Goal: Task Accomplishment & Management: Use online tool/utility

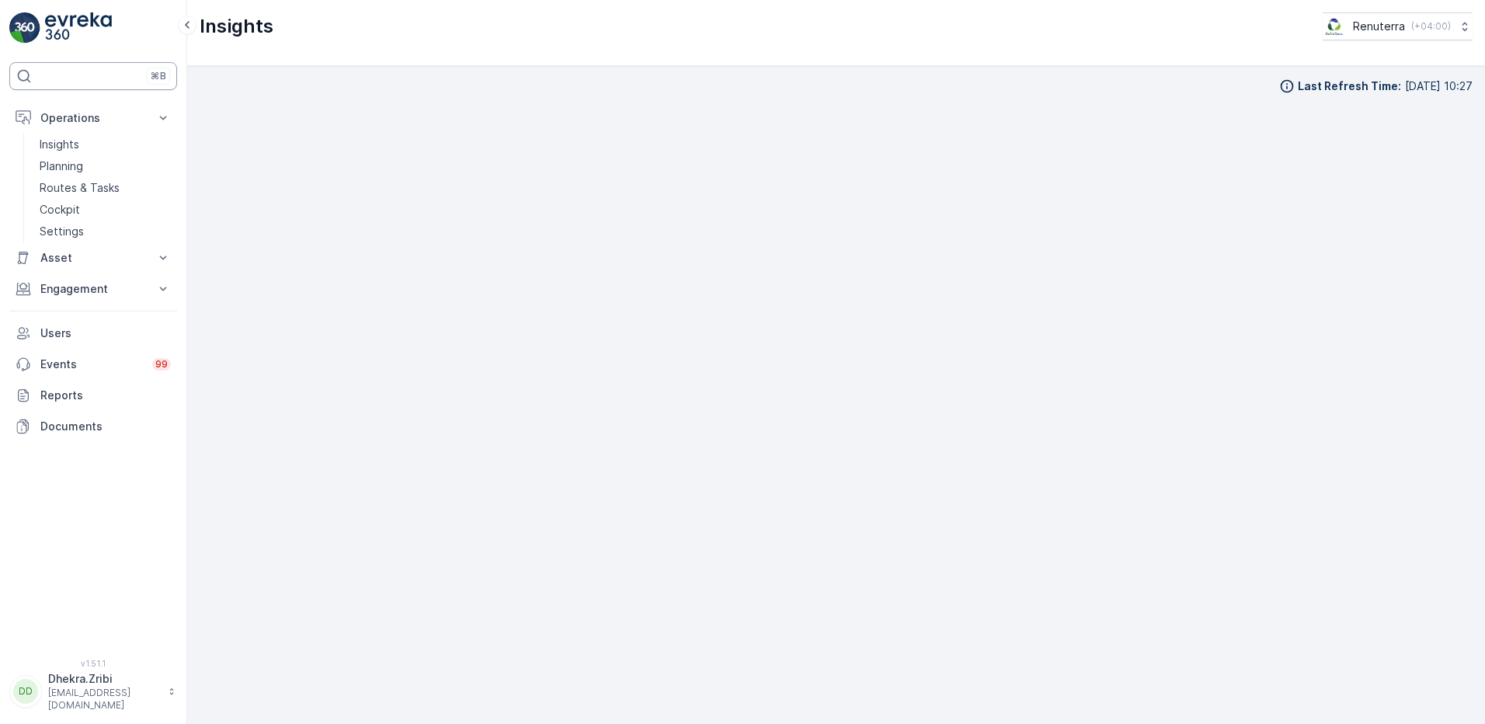
click at [81, 69] on div "⌘B" at bounding box center [93, 76] width 168 height 28
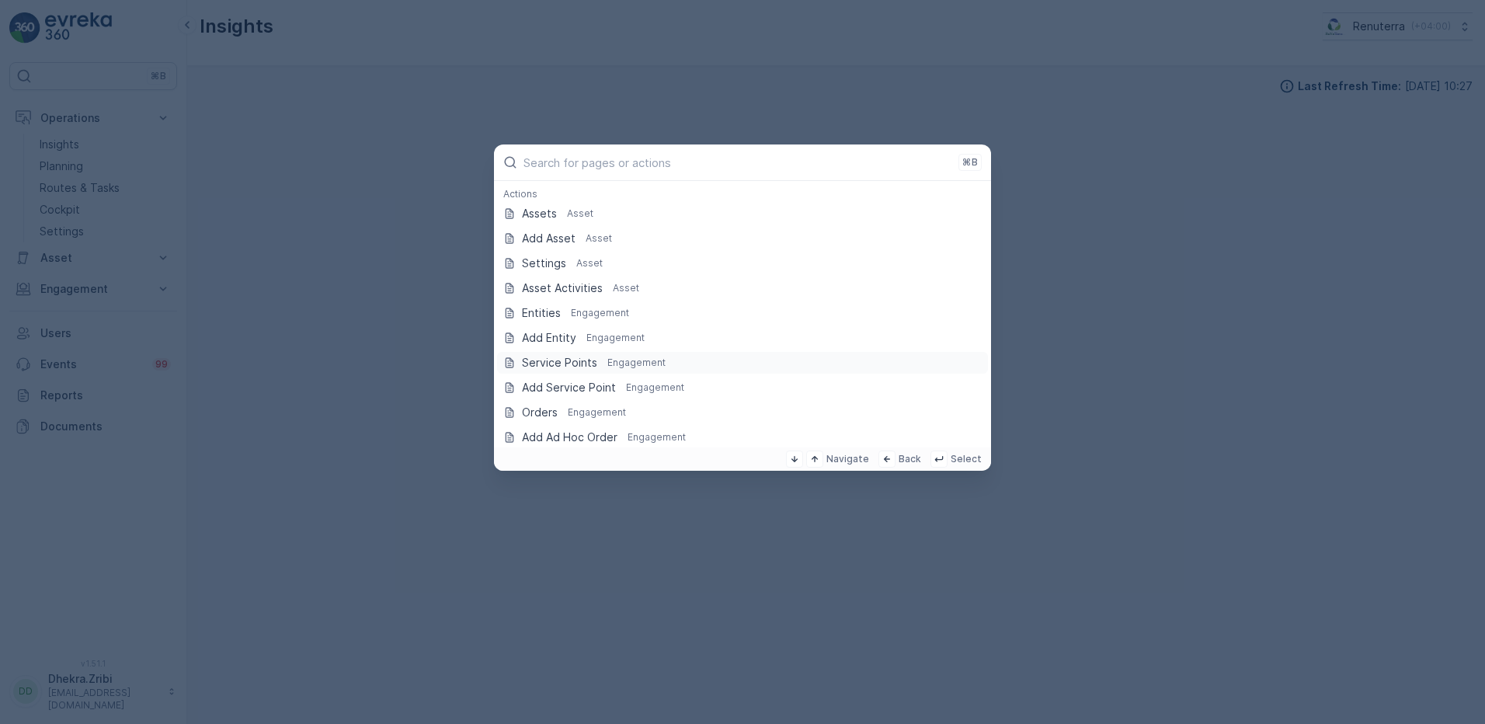
click at [566, 355] on p "Service Points" at bounding box center [559, 363] width 75 height 16
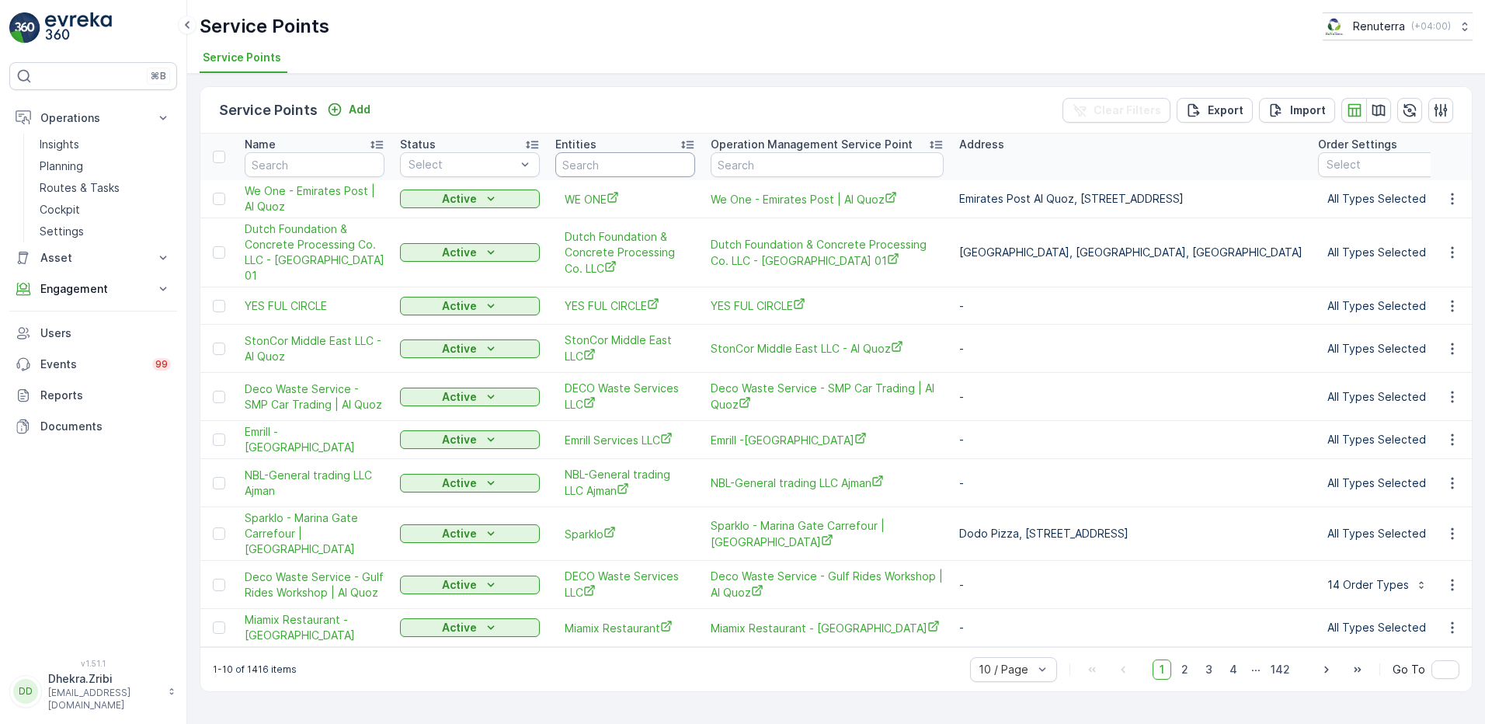
click at [635, 169] on input "text" at bounding box center [625, 164] width 140 height 25
type input "MUZEI"
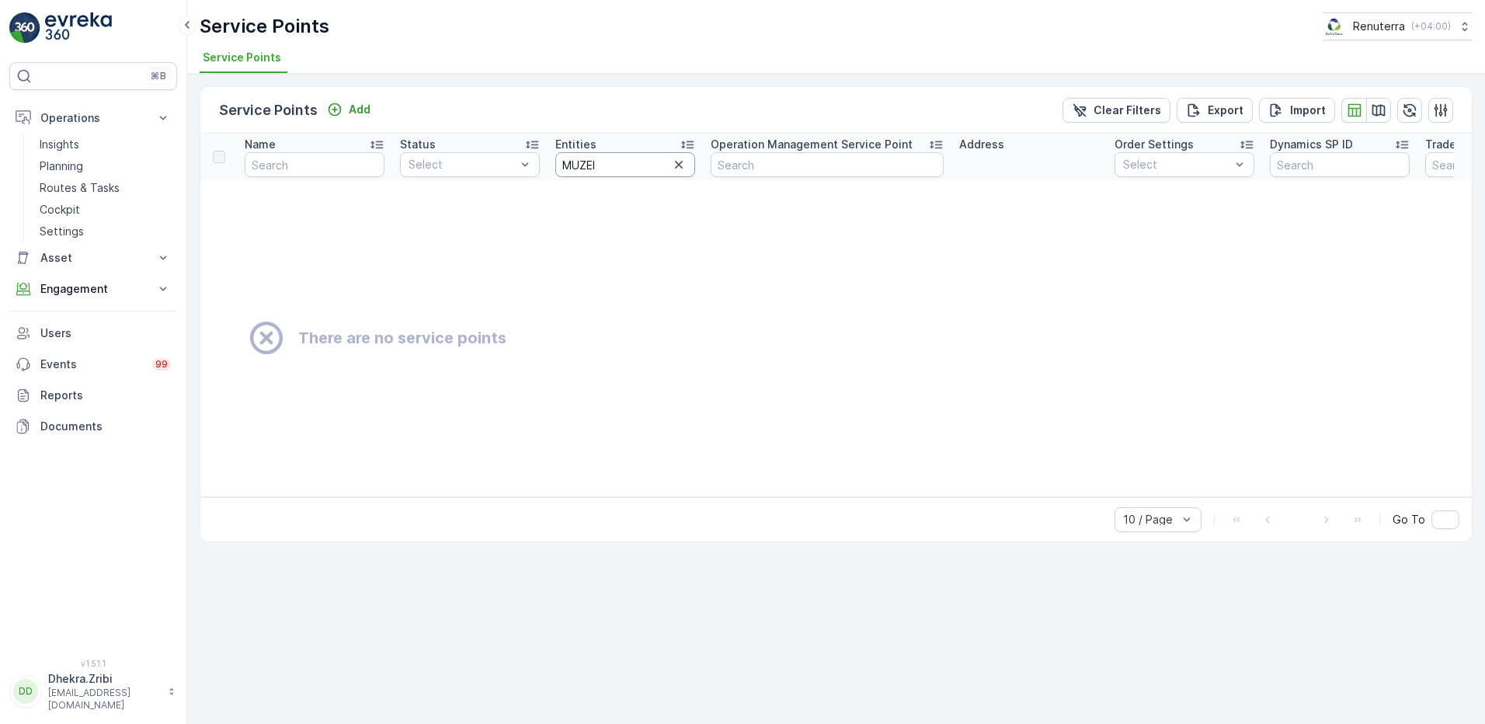
click at [635, 169] on input "MUZEI" at bounding box center [625, 164] width 140 height 25
type input "MUZE"
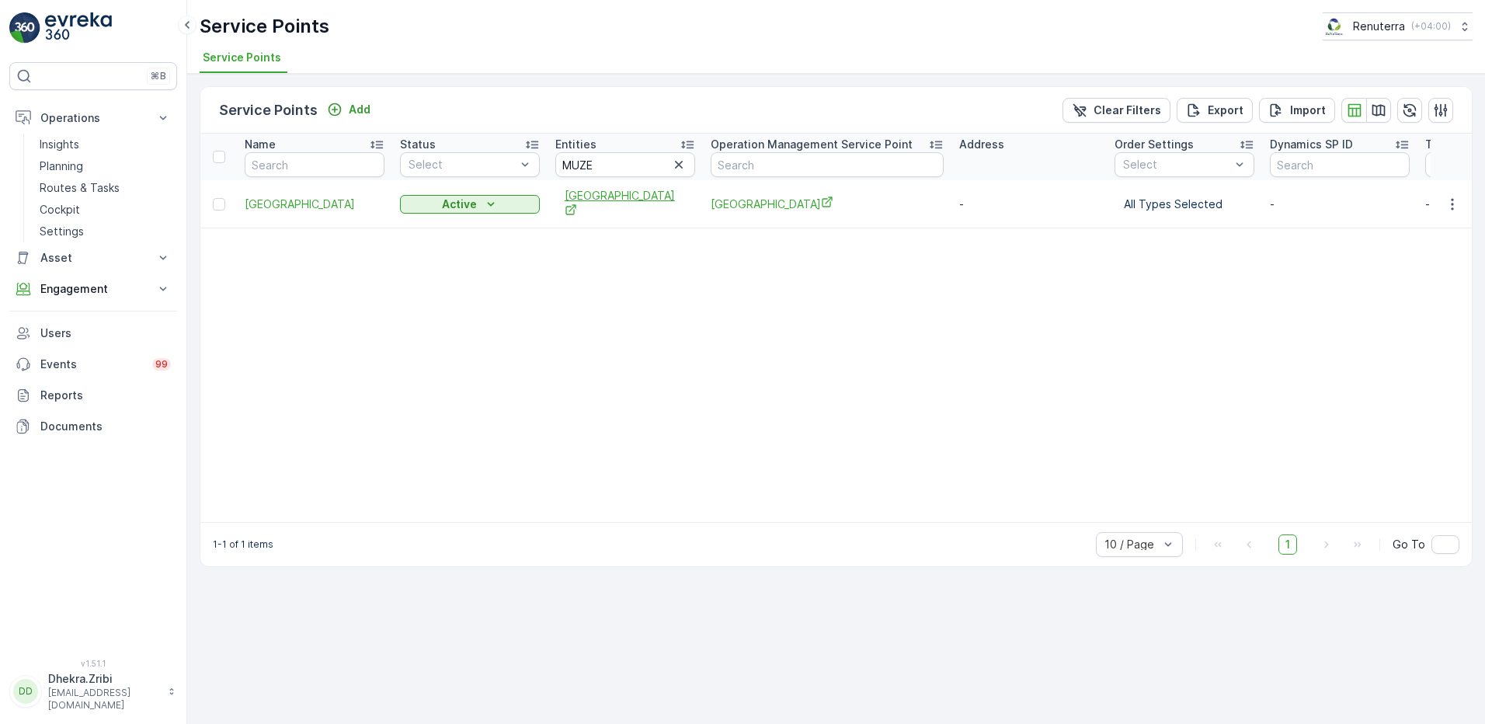
click at [583, 196] on span "[GEOGRAPHIC_DATA]" at bounding box center [625, 204] width 121 height 32
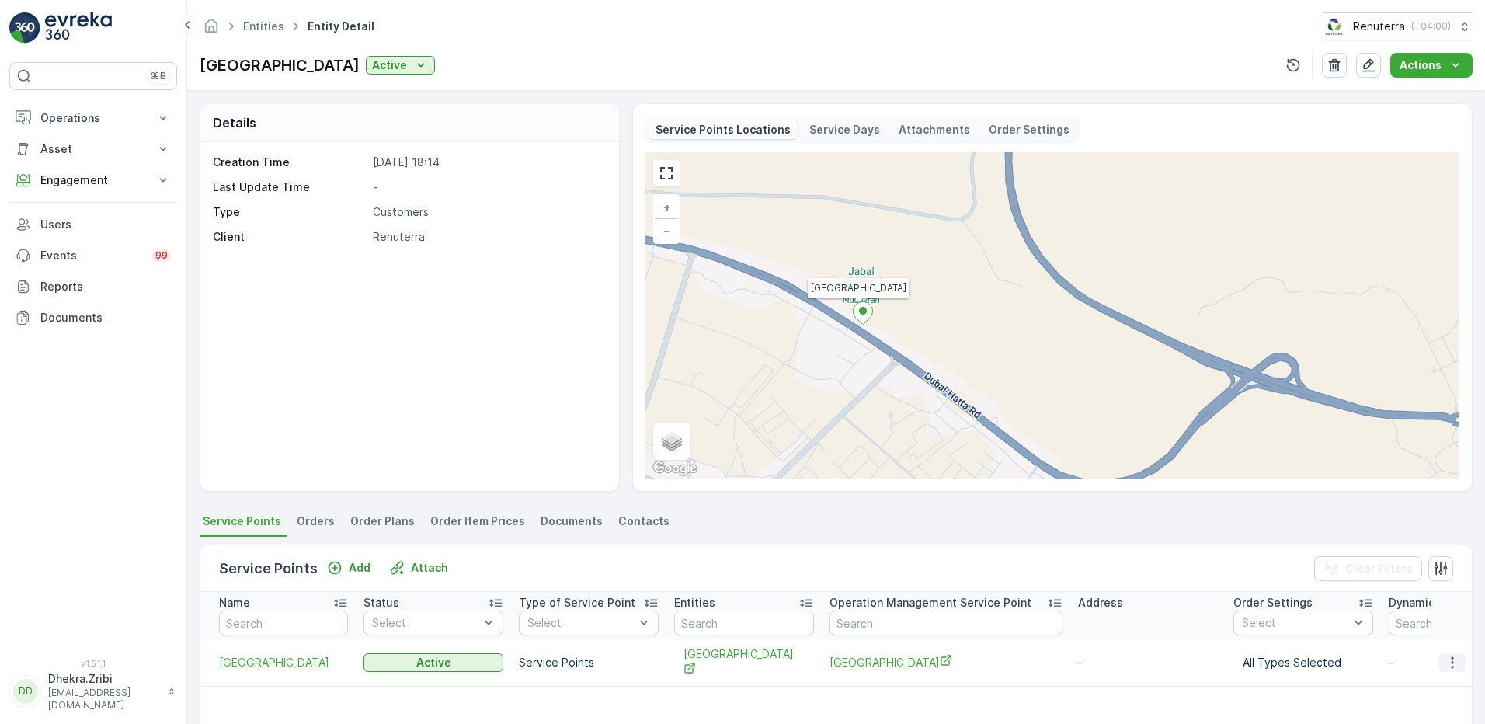
click at [1450, 668] on icon "button" at bounding box center [1453, 663] width 16 height 16
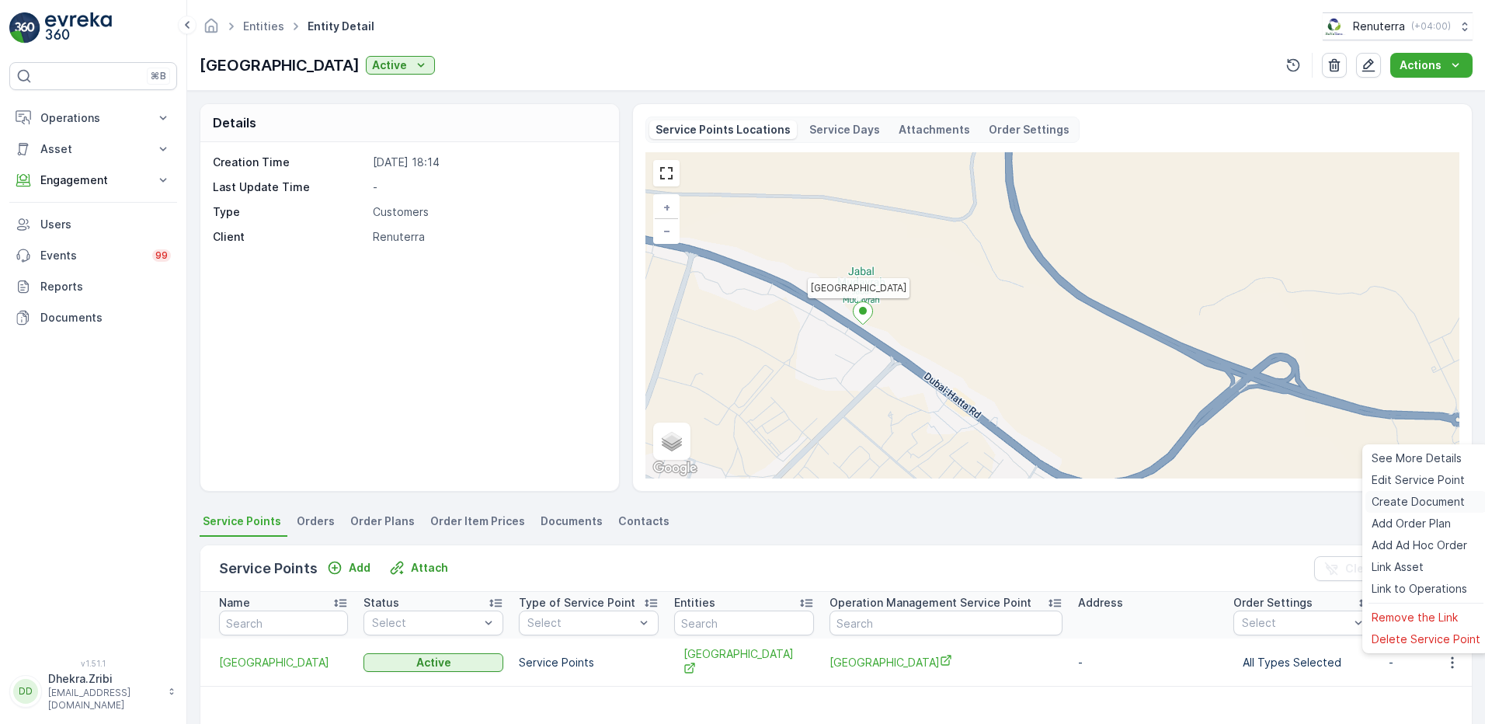
click at [1417, 509] on span "Create Document" at bounding box center [1418, 502] width 93 height 16
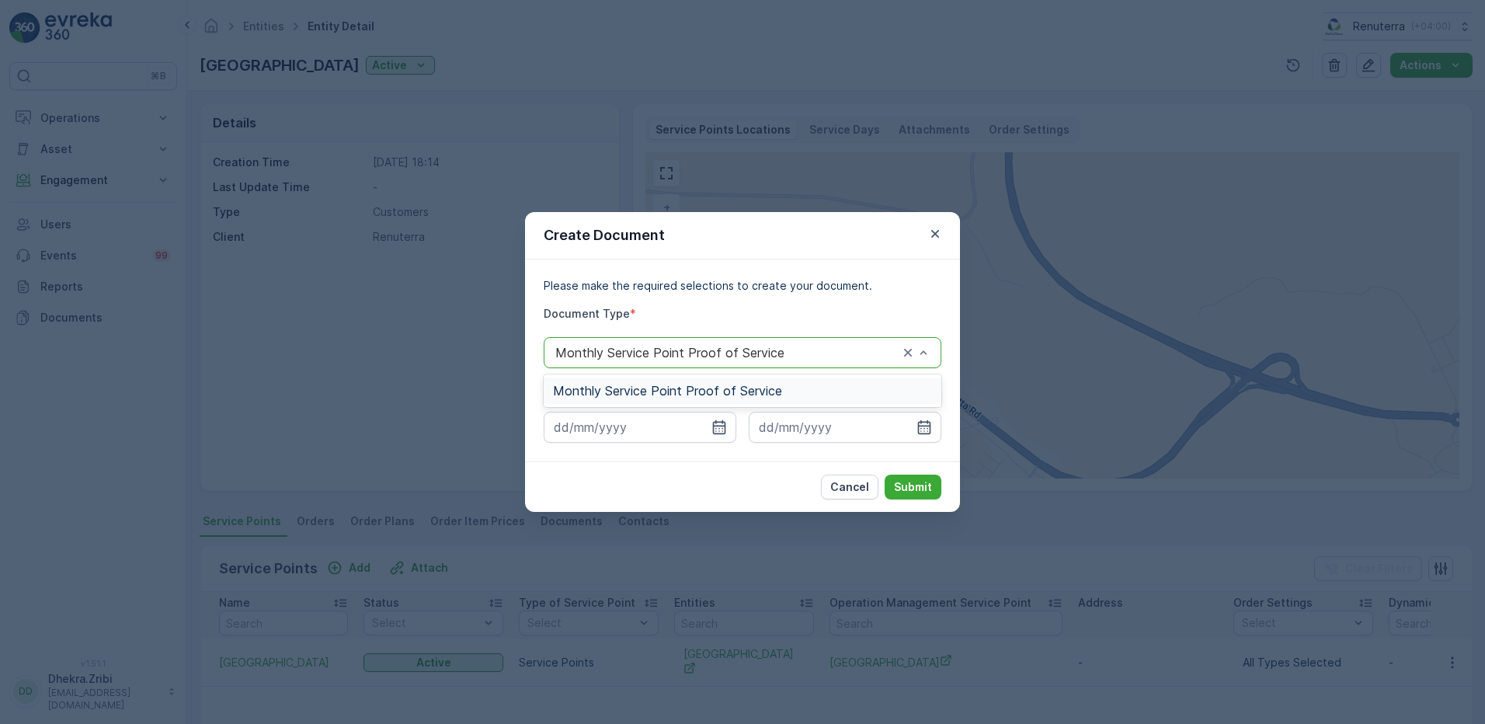
click at [763, 381] on div "Monthly Service Point Proof of Service" at bounding box center [743, 391] width 398 height 26
click at [729, 426] on input at bounding box center [640, 427] width 193 height 31
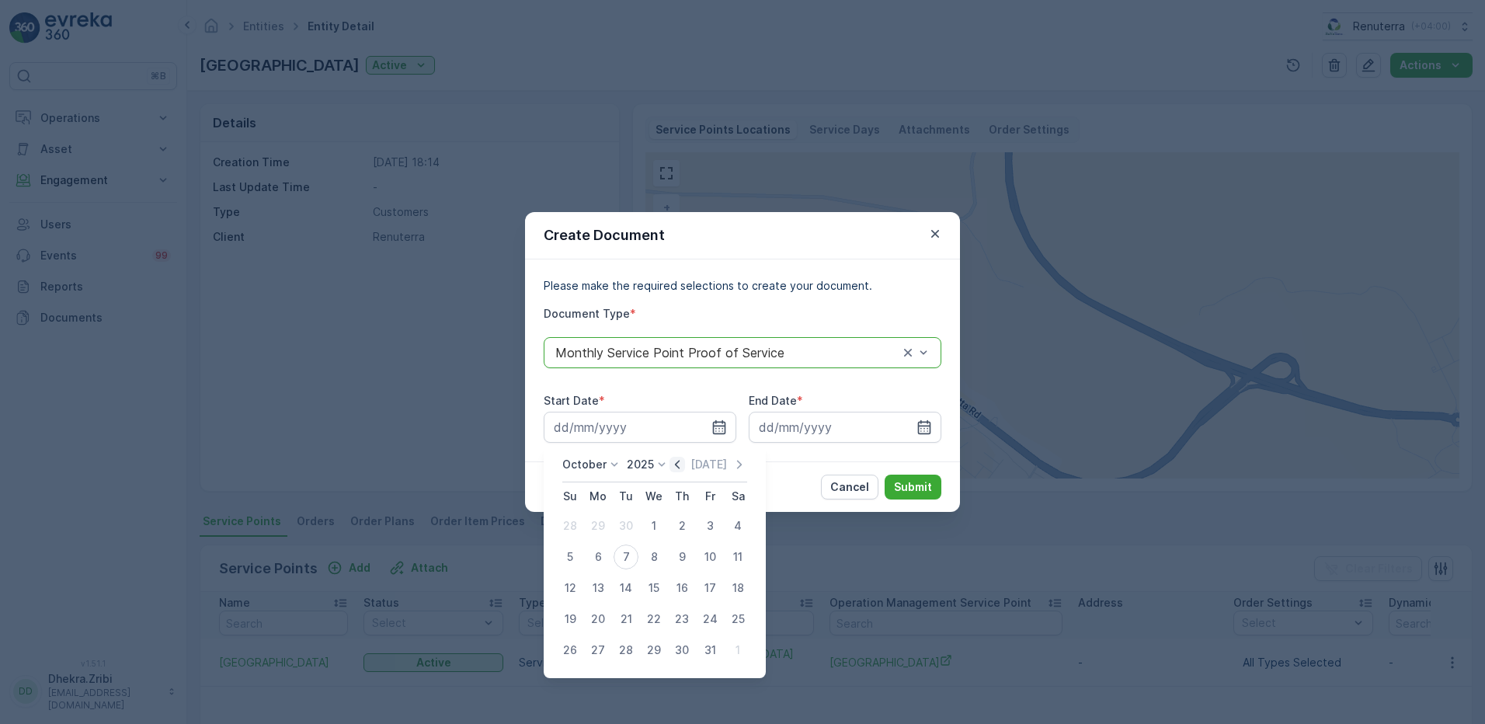
click at [680, 468] on icon "button" at bounding box center [677, 464] width 5 height 9
click at [602, 527] on div "1" at bounding box center [598, 525] width 25 height 25
type input "01.09.2025"
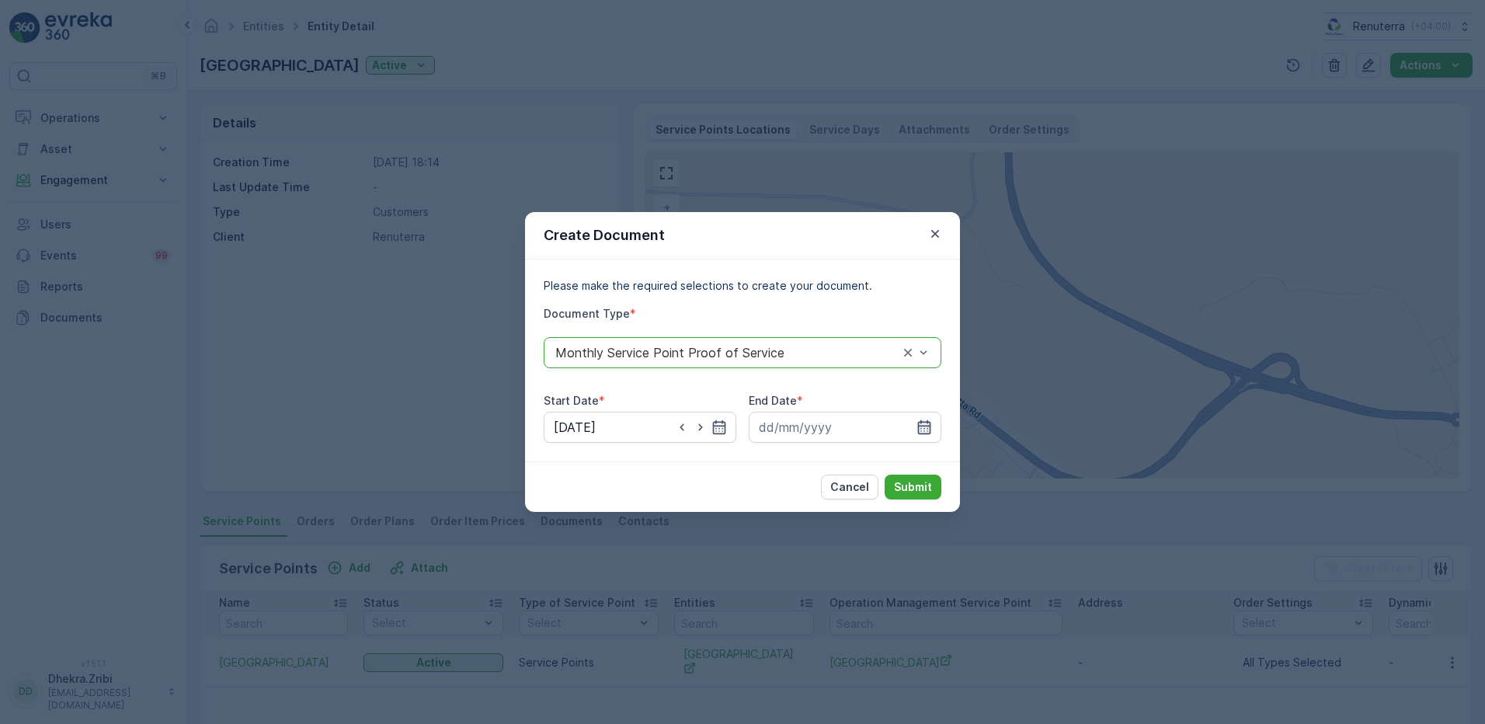
click at [925, 427] on icon "button" at bounding box center [925, 427] width 16 height 16
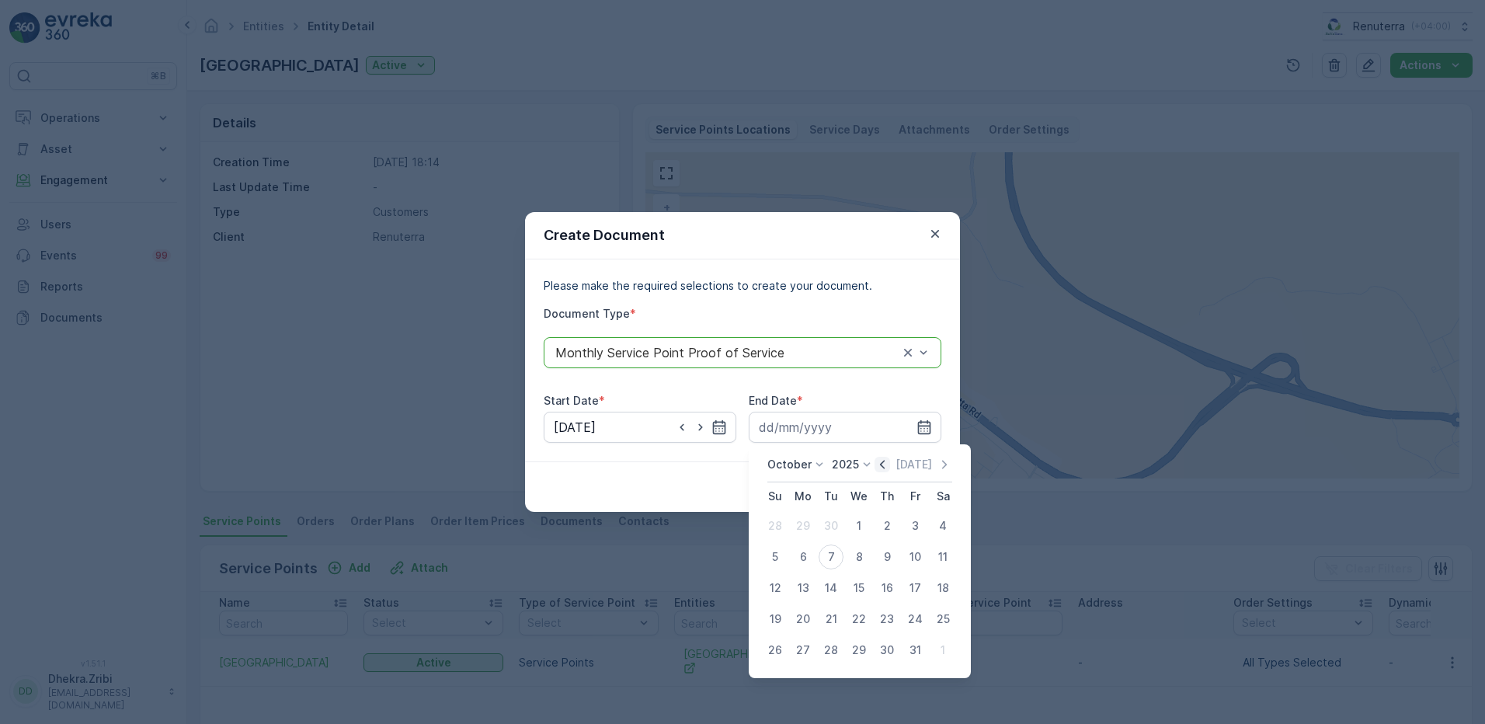
click at [889, 466] on icon "button" at bounding box center [883, 465] width 16 height 16
click at [830, 650] on div "30" at bounding box center [831, 650] width 25 height 25
type input "30.09.2025"
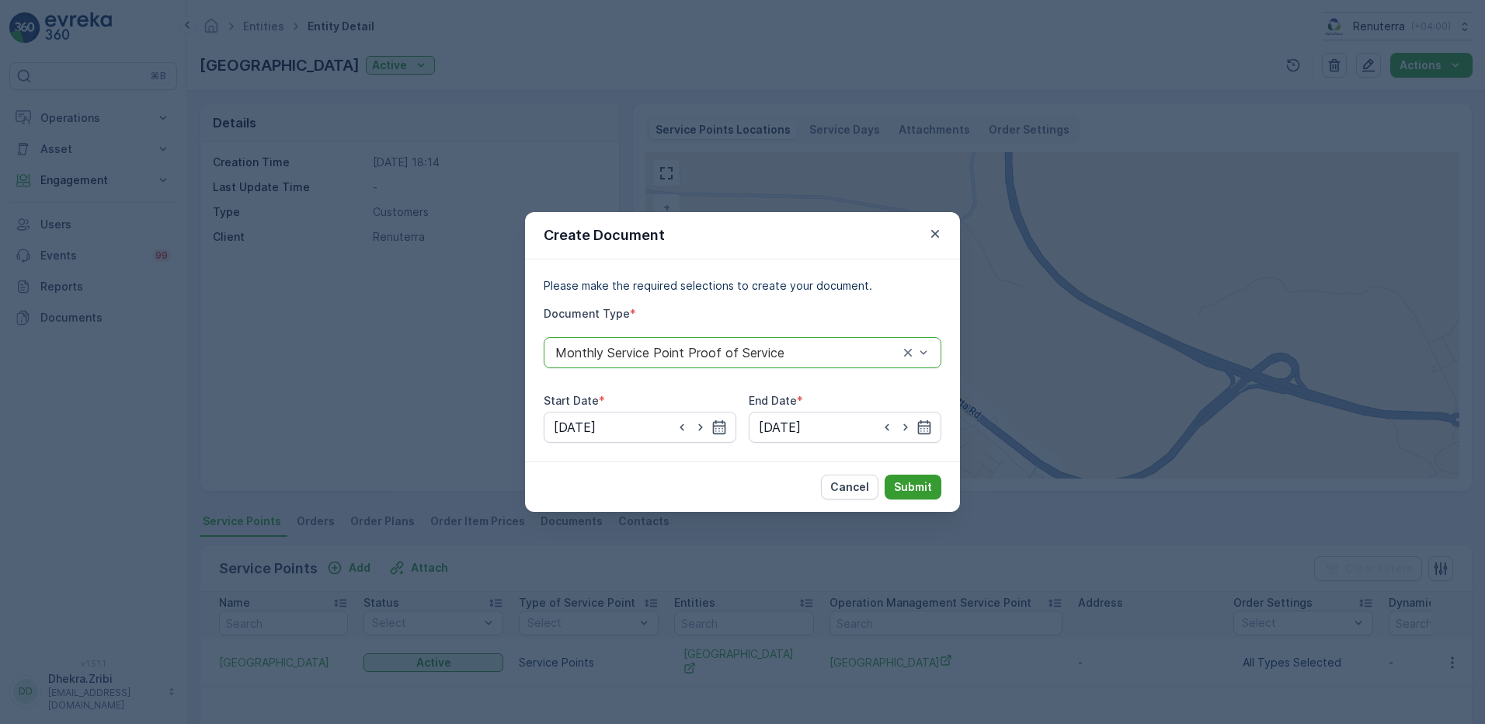
click at [912, 494] on p "Submit" at bounding box center [913, 487] width 38 height 16
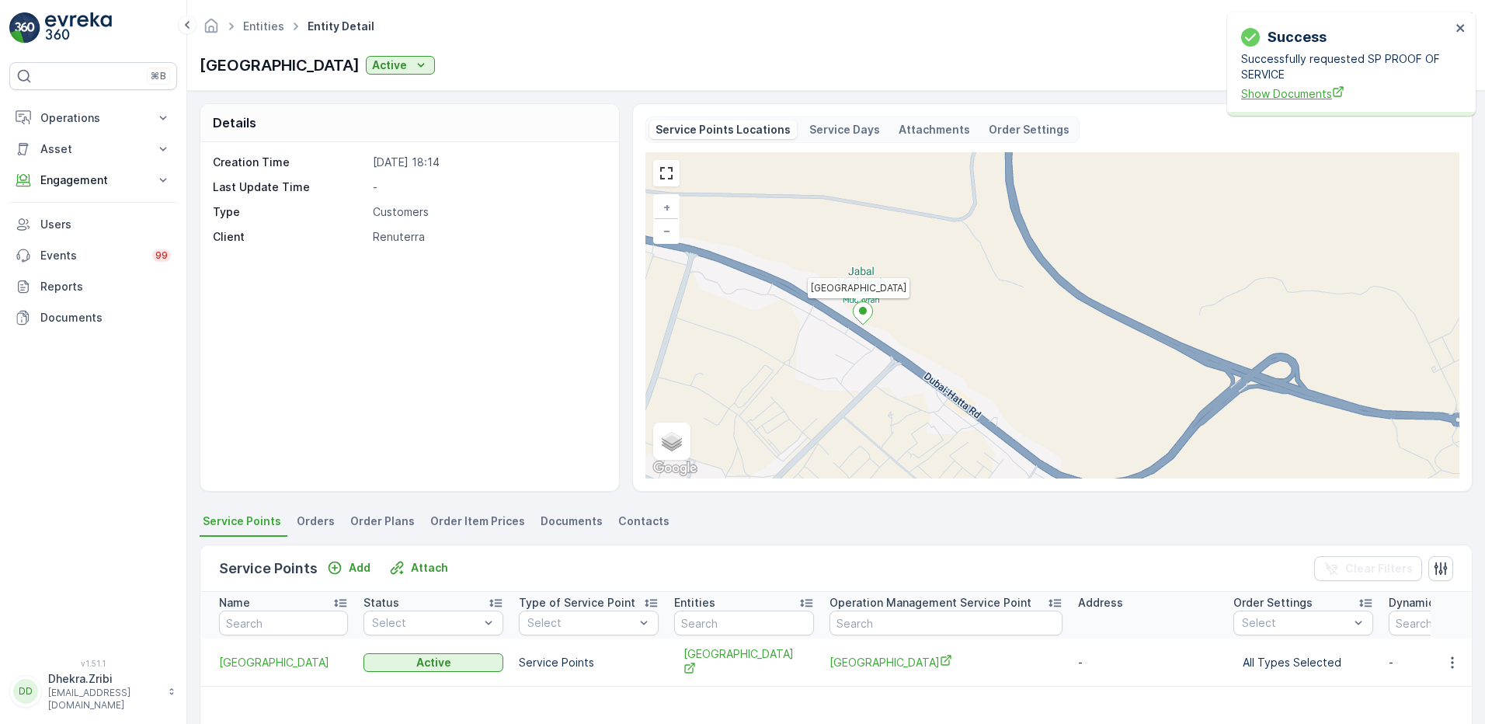
click at [1277, 94] on span "Show Documents" at bounding box center [1346, 93] width 210 height 16
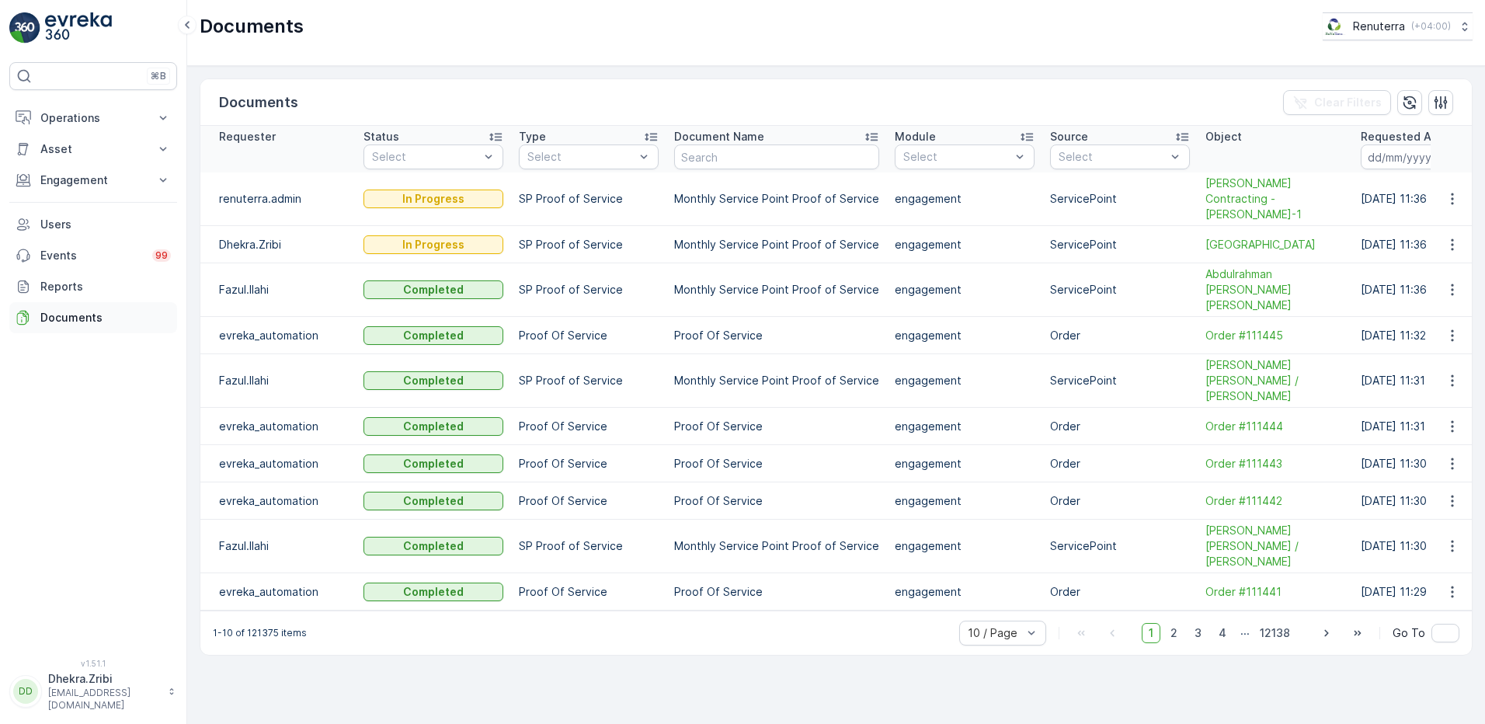
click at [89, 311] on p "Documents" at bounding box center [105, 318] width 131 height 16
click at [89, 322] on p "Documents" at bounding box center [105, 318] width 131 height 16
click at [1448, 237] on icon "button" at bounding box center [1453, 245] width 16 height 16
click at [158, 126] on button "Operations" at bounding box center [93, 118] width 168 height 31
click at [67, 141] on p "Insights" at bounding box center [60, 145] width 40 height 16
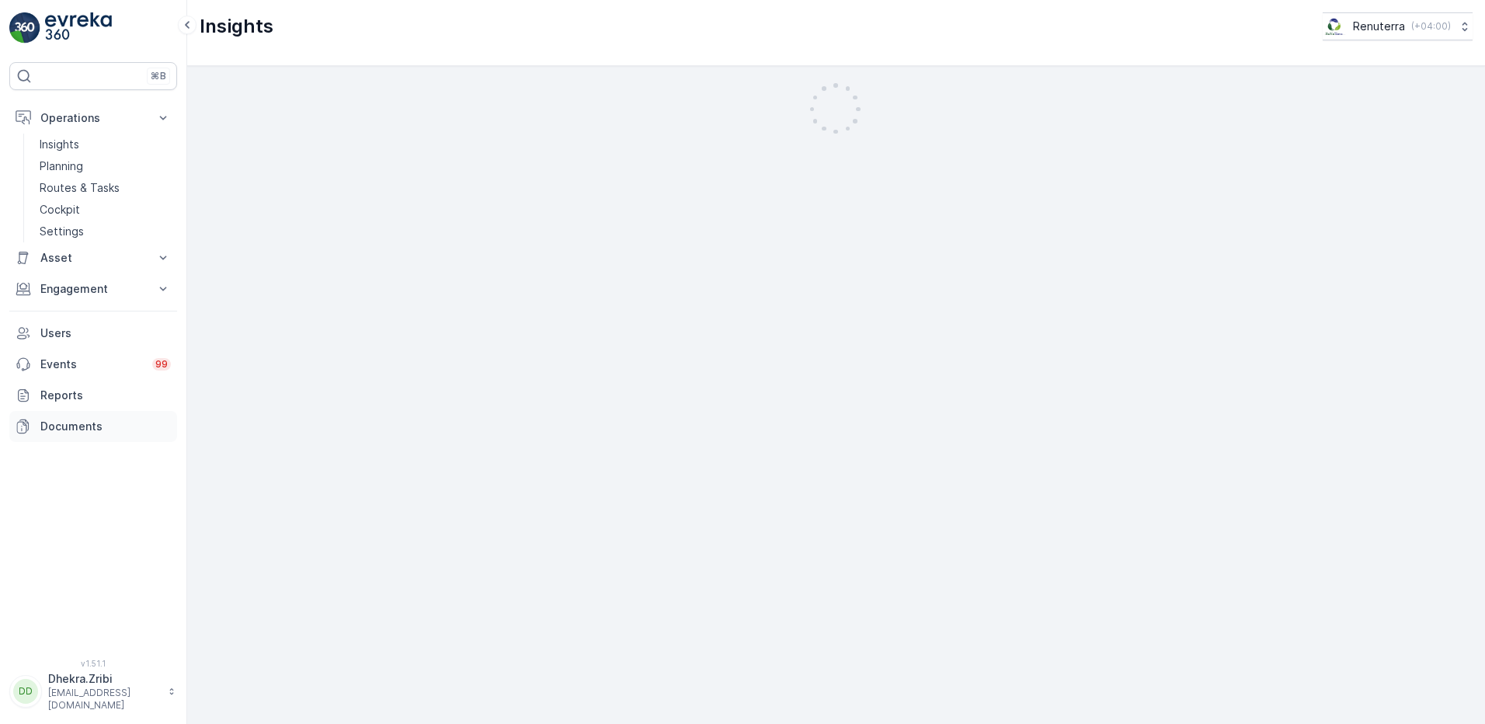
click at [65, 427] on p "Documents" at bounding box center [105, 427] width 131 height 16
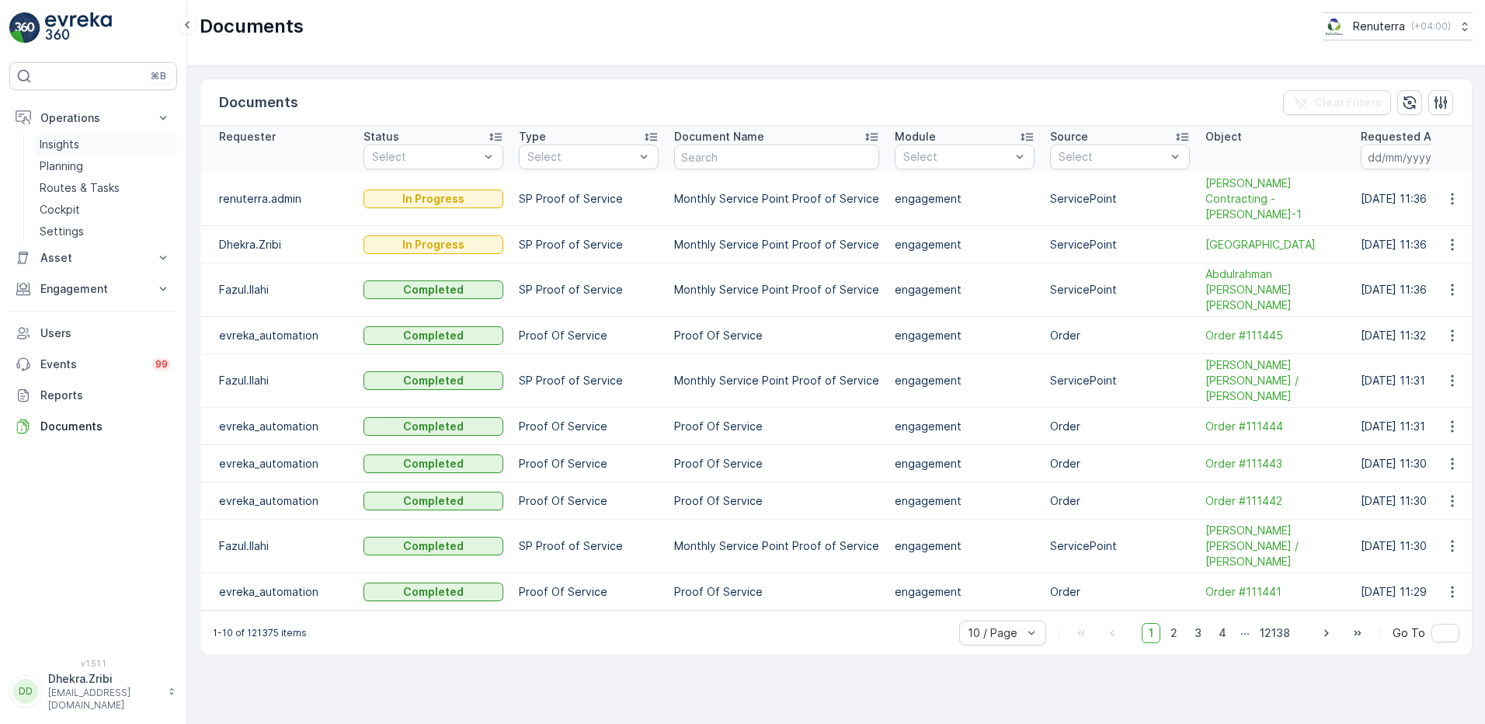
click at [85, 141] on link "Insights" at bounding box center [105, 145] width 144 height 22
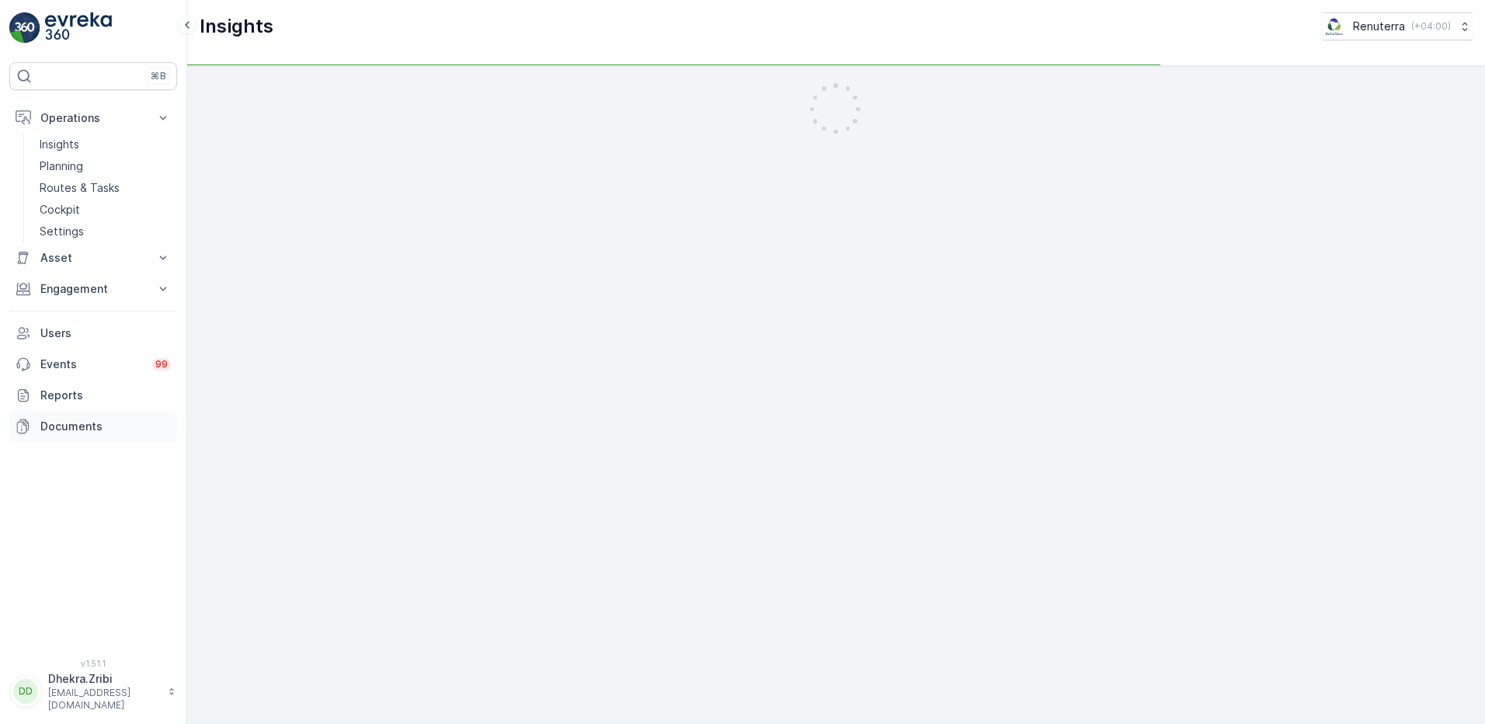
click at [74, 424] on p "Documents" at bounding box center [105, 427] width 131 height 16
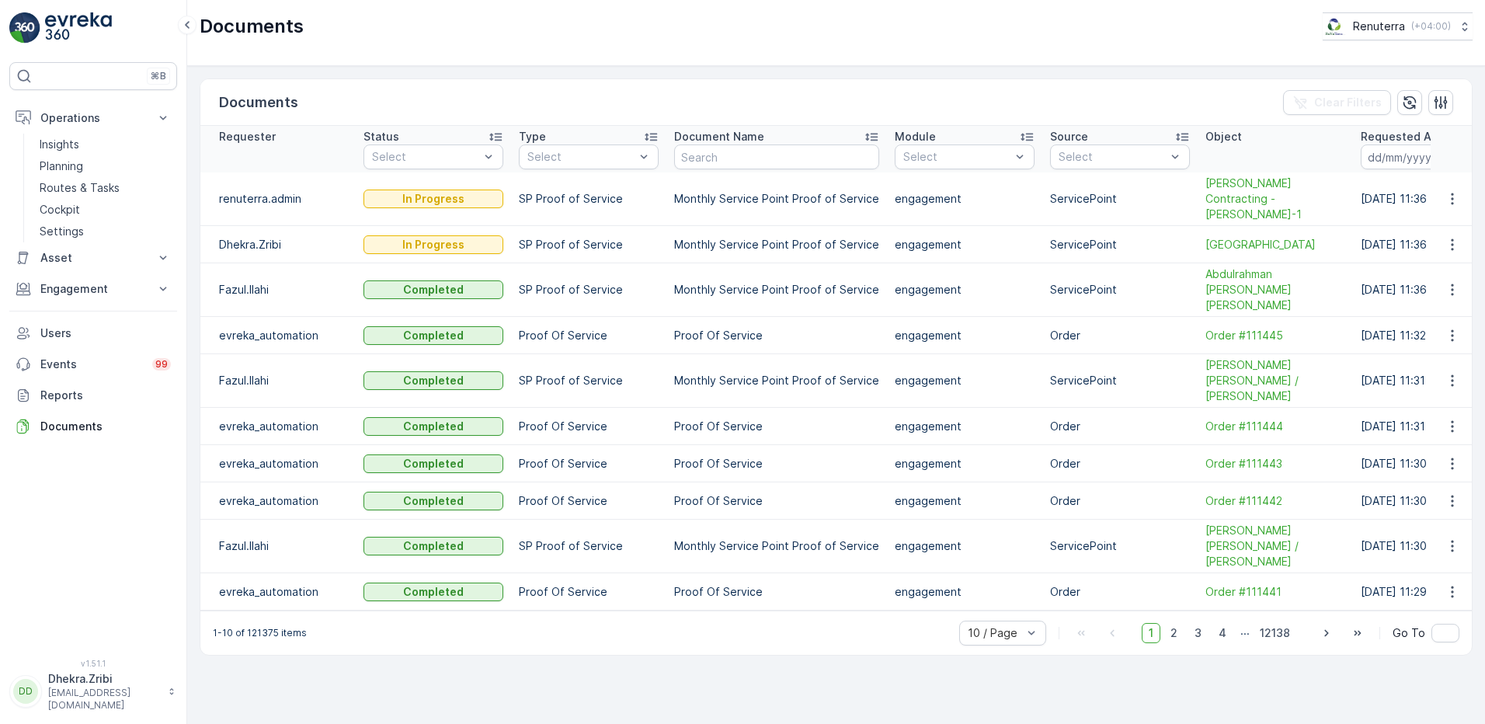
drag, startPoint x: 781, startPoint y: 558, endPoint x: 753, endPoint y: 559, distance: 28.8
click at [753, 611] on div "1-10 of 121375 items 10 / Page 1 2 3 4 ... 12138 Go To" at bounding box center [836, 633] width 1272 height 44
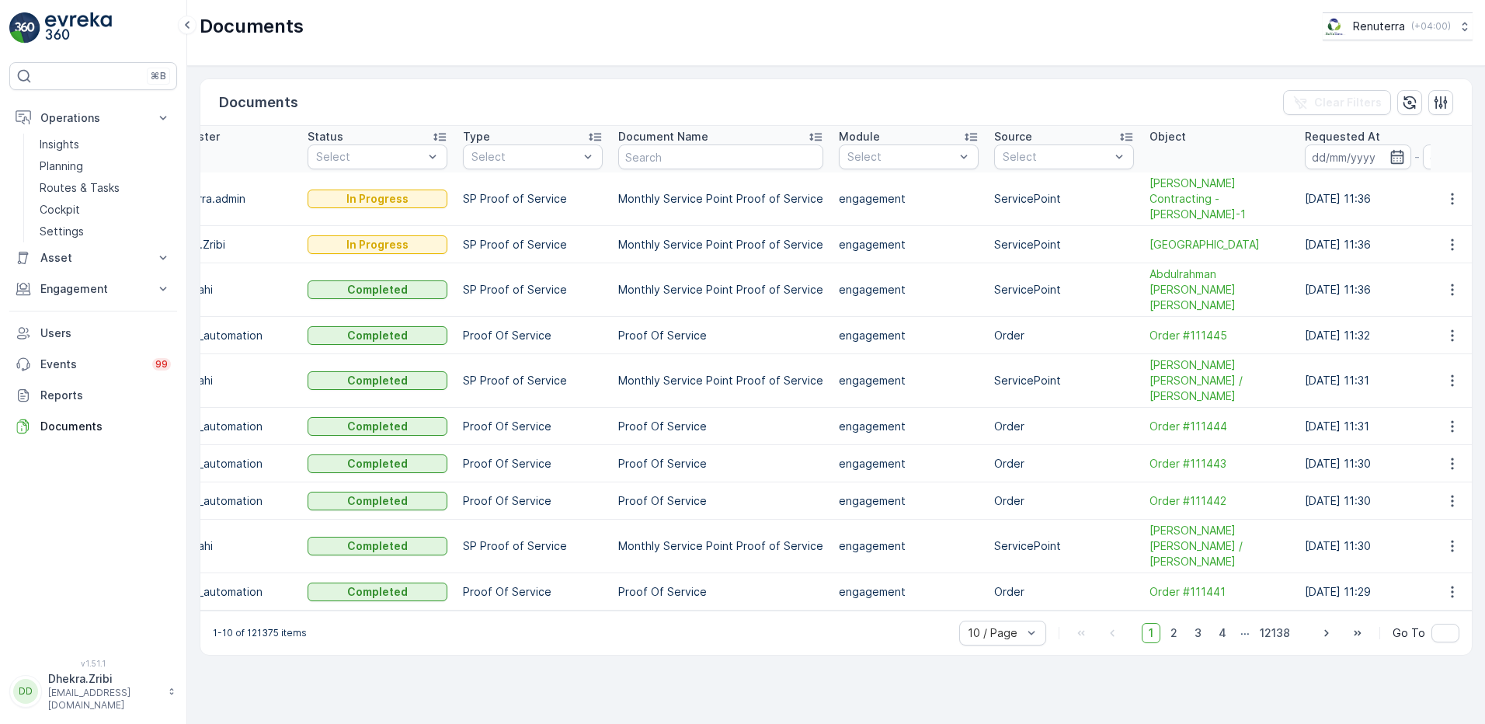
scroll to position [0, 155]
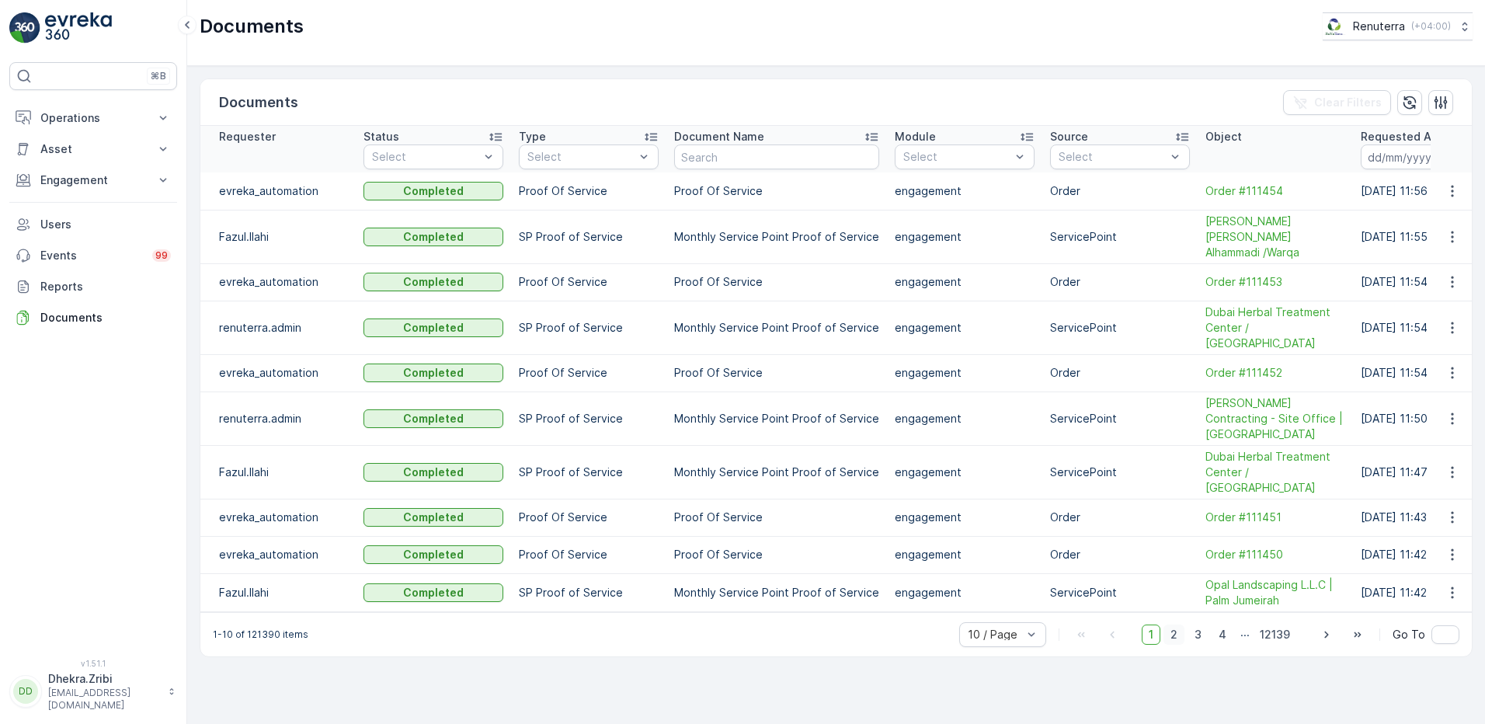
click at [1175, 625] on span "2" at bounding box center [1174, 635] width 21 height 20
